Goal: Task Accomplishment & Management: Manage account settings

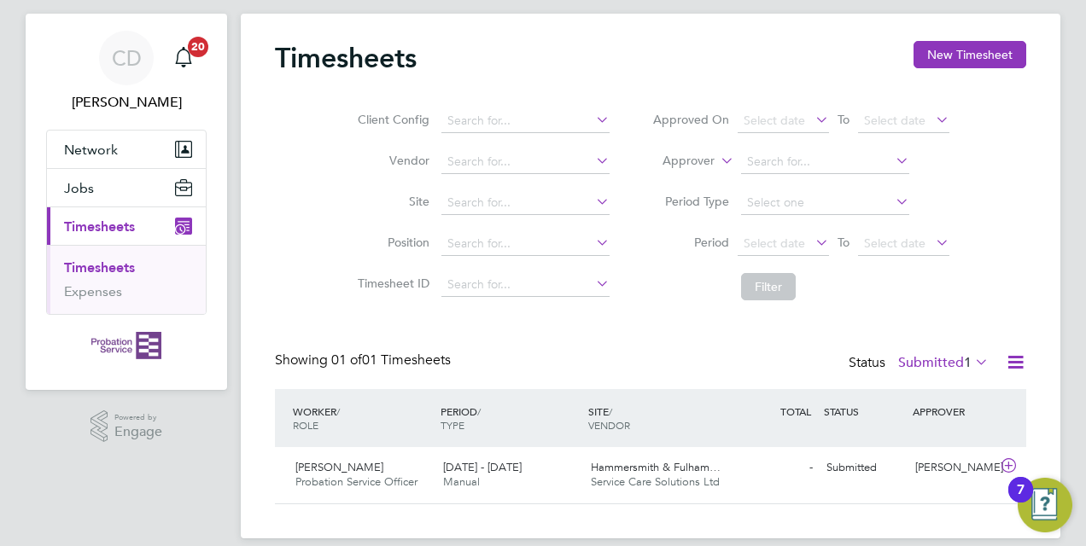
scroll to position [53, 0]
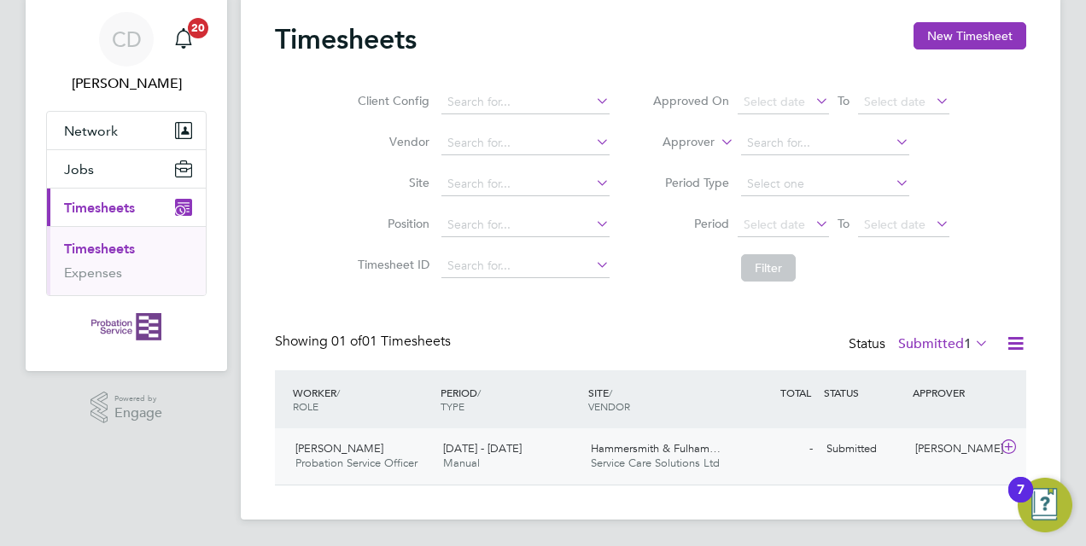
click at [665, 449] on span "Hammersmith & Fulham…" at bounding box center [656, 448] width 130 height 15
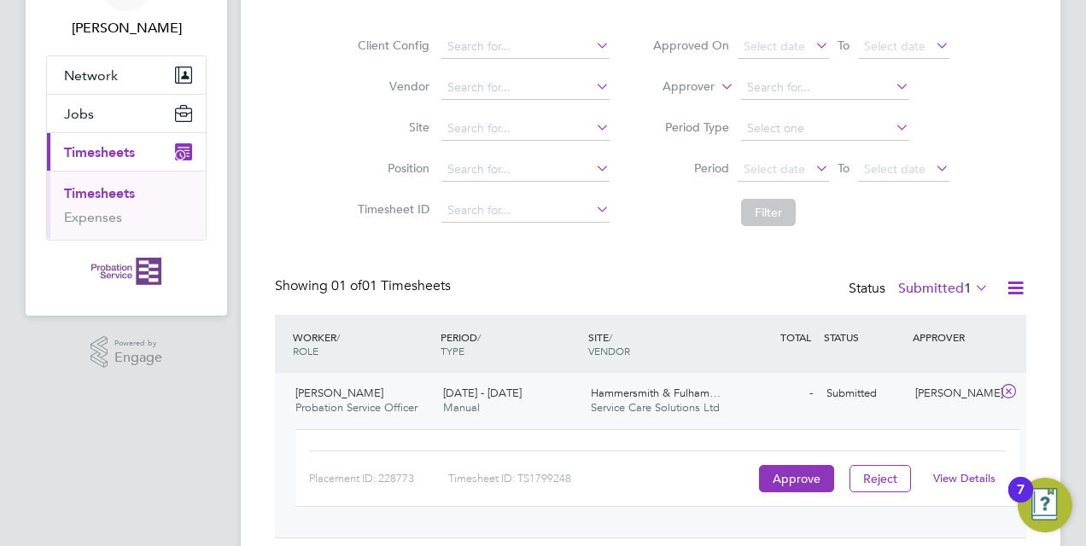
scroll to position [160, 0]
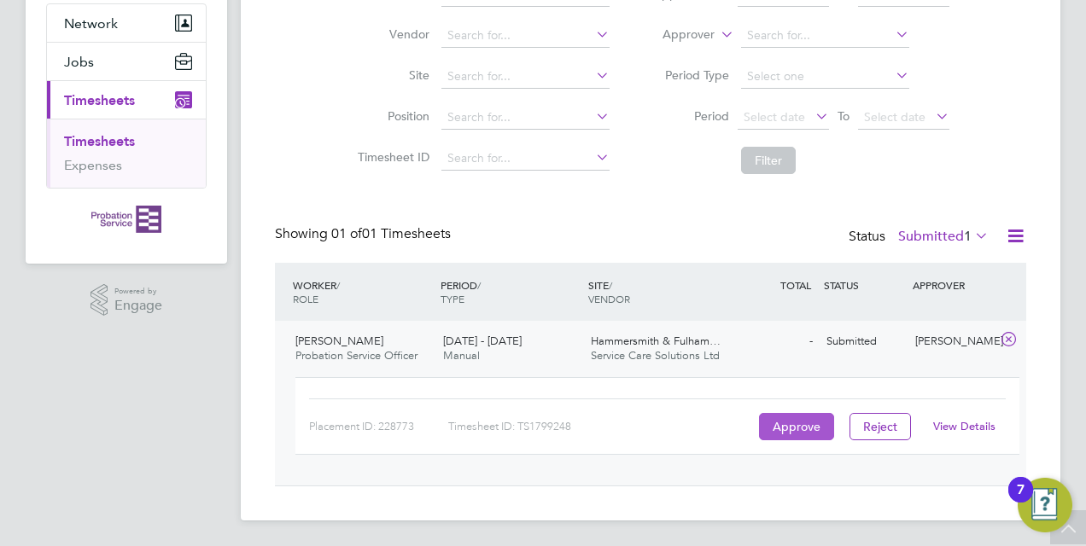
click at [795, 422] on button "Approve" at bounding box center [796, 426] width 75 height 27
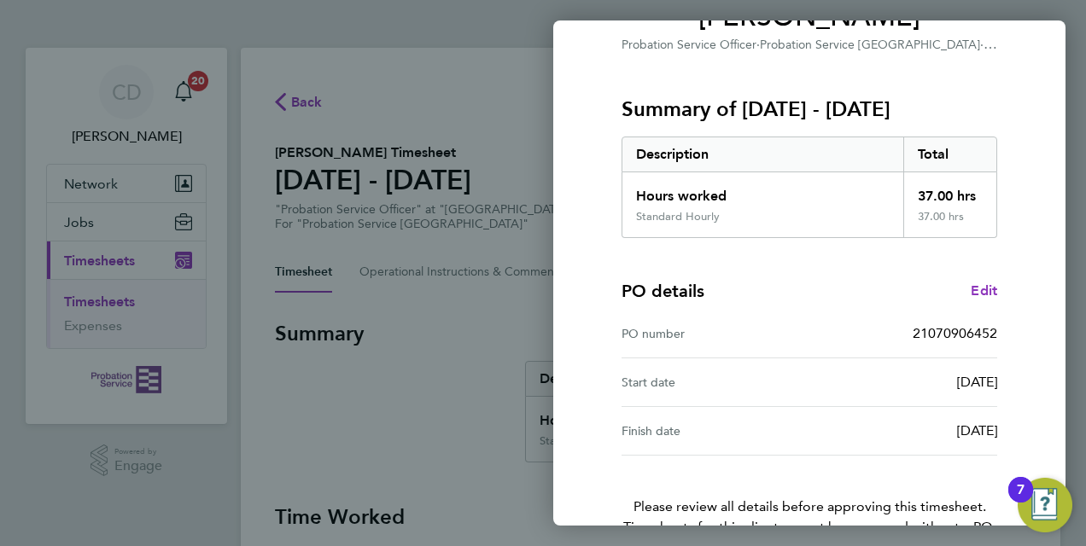
scroll to position [270, 0]
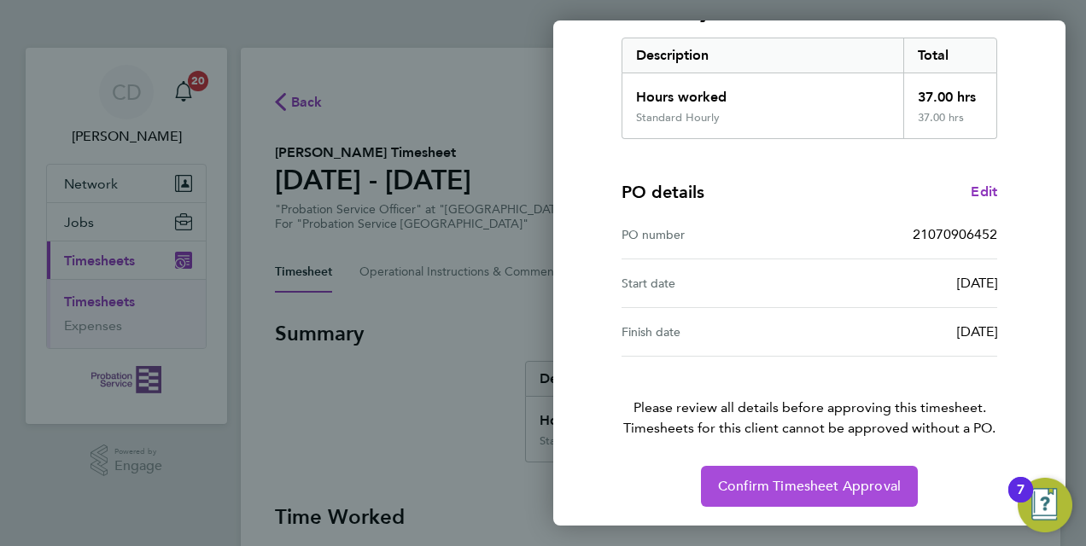
click at [790, 482] on span "Confirm Timesheet Approval" at bounding box center [809, 486] width 183 height 17
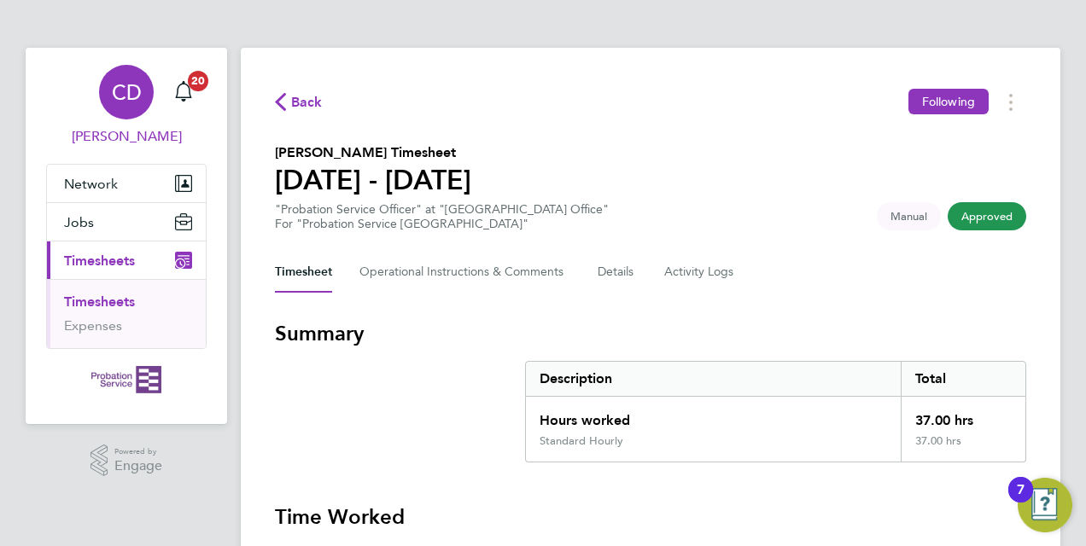
click at [134, 111] on div "CD" at bounding box center [126, 92] width 55 height 55
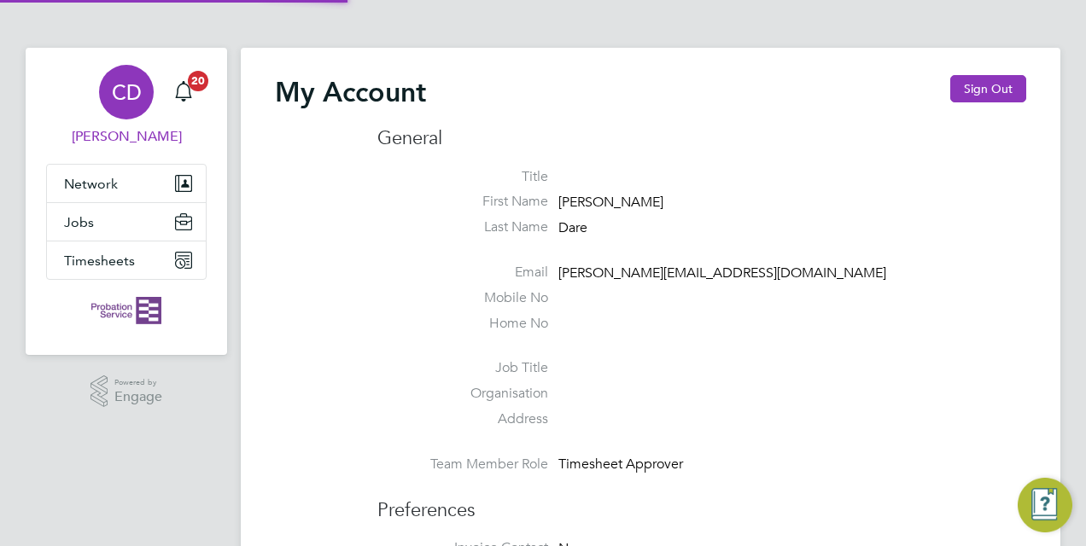
type input "[EMAIL_ADDRESS][DOMAIN_NAME]"
click at [979, 85] on button "Sign Out" at bounding box center [988, 88] width 76 height 27
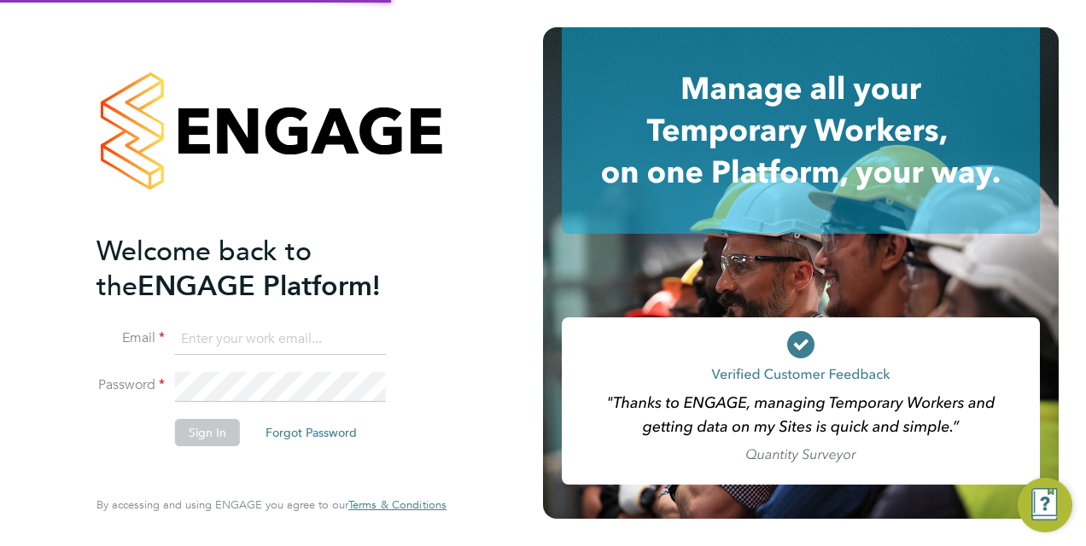
type input "[EMAIL_ADDRESS][DOMAIN_NAME]"
